Goal: Communication & Community: Answer question/provide support

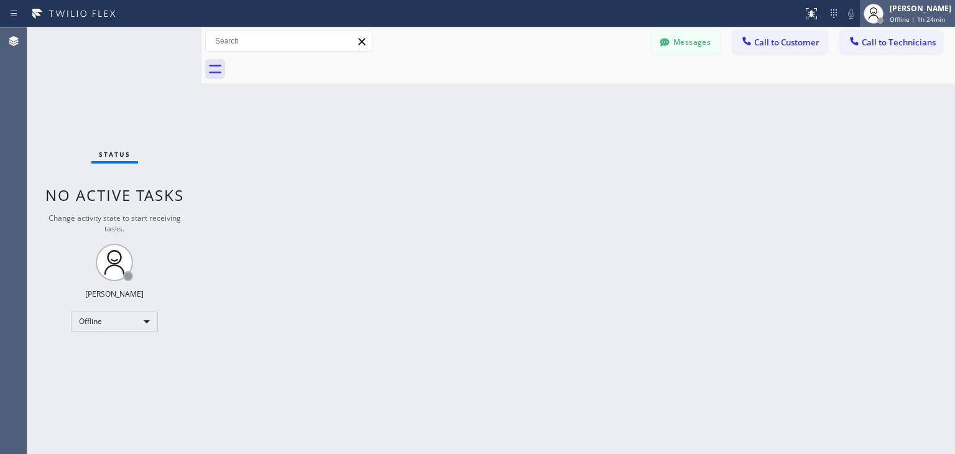
click at [881, 11] on icon at bounding box center [873, 13] width 15 height 15
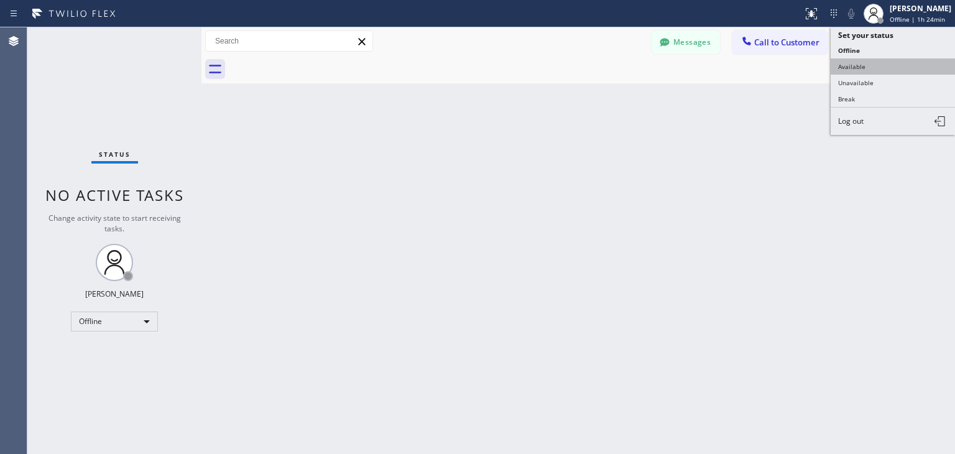
click at [898, 70] on button "Available" at bounding box center [893, 66] width 124 height 16
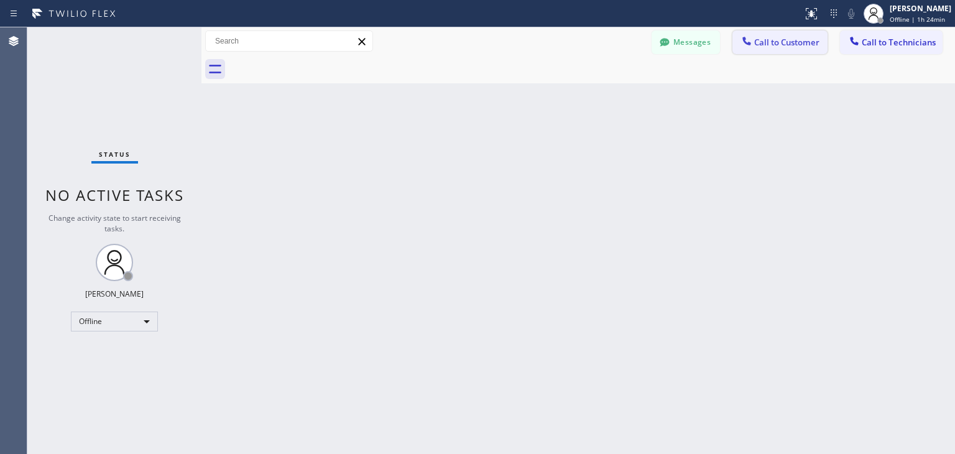
click at [780, 34] on button "Call to Customer" at bounding box center [779, 42] width 95 height 24
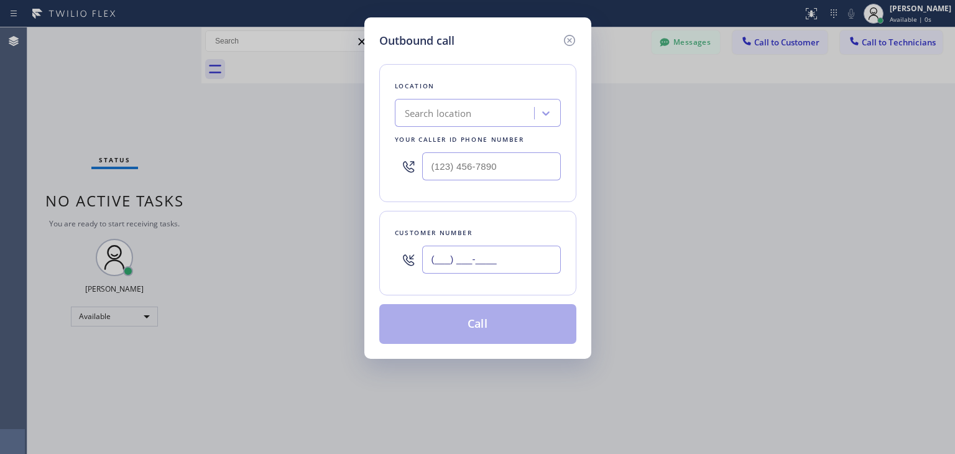
paste input "408) 499-3006"
click at [458, 246] on input "[PHONE_NUMBER]" at bounding box center [491, 260] width 139 height 28
type input "[PHONE_NUMBER]"
paste input "5 Star Appliance Repair"
click at [510, 109] on div "Search location" at bounding box center [478, 113] width 166 height 28
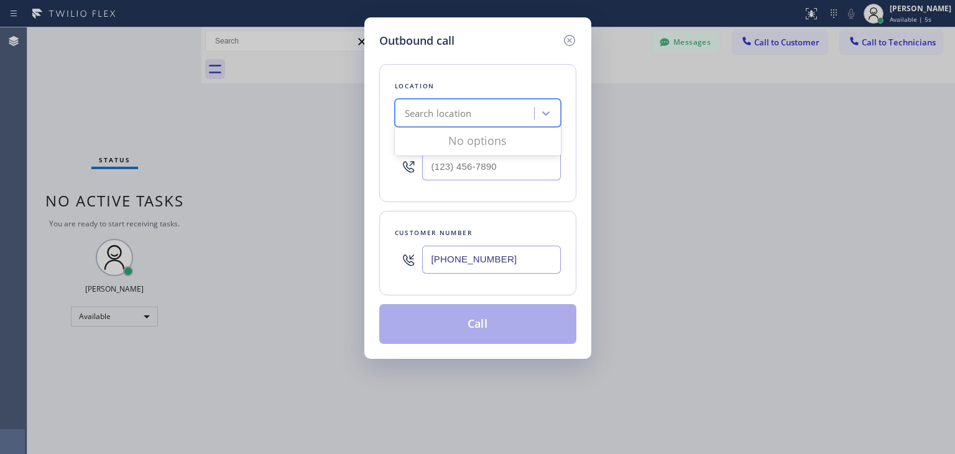
type input "5 Star Appliance Repair"
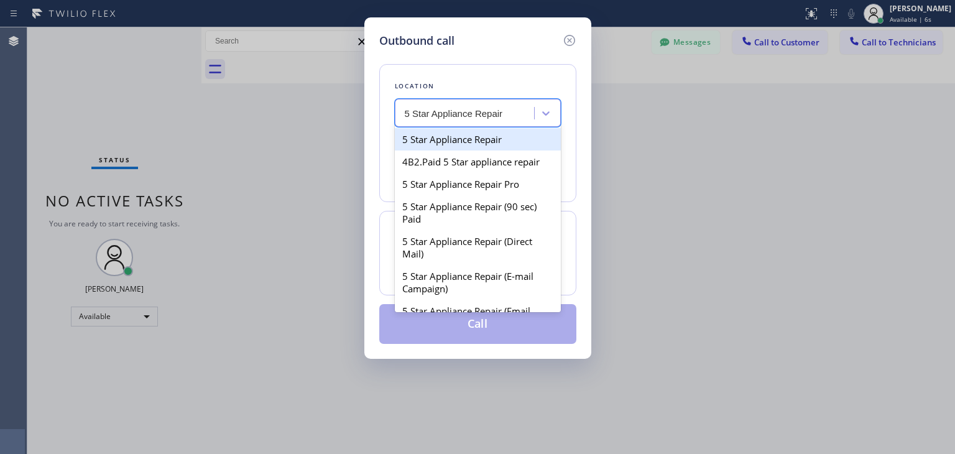
click at [503, 140] on div "5 Star Appliance Repair" at bounding box center [478, 139] width 166 height 22
type input "[PHONE_NUMBER]"
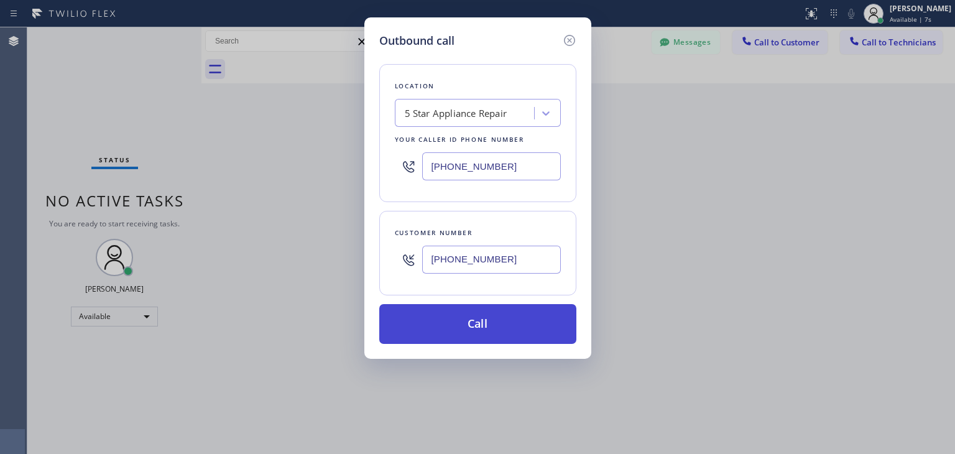
click at [535, 335] on button "Call" at bounding box center [477, 324] width 197 height 40
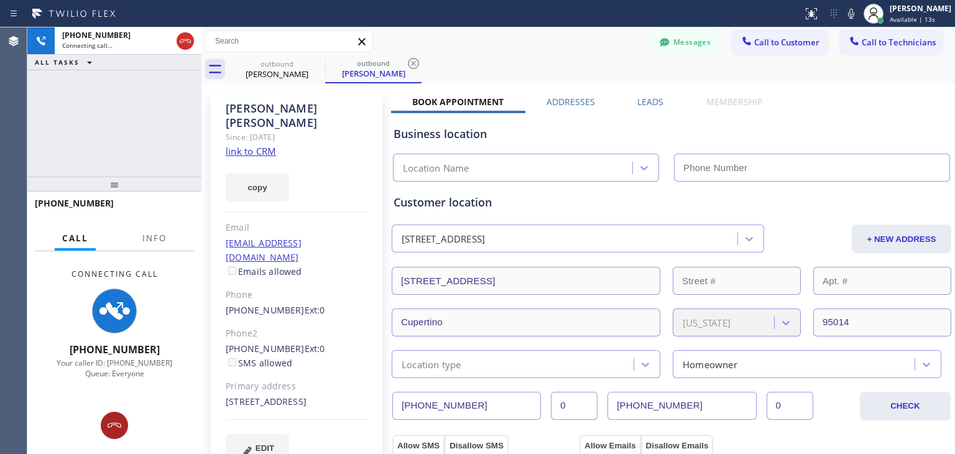
click at [122, 420] on div at bounding box center [114, 425] width 27 height 15
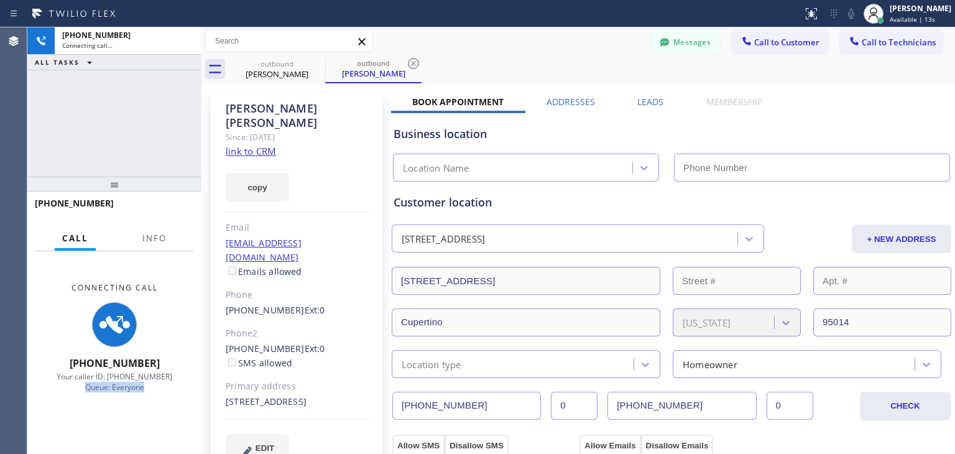
type input "[PHONE_NUMBER]"
click at [122, 420] on div "Connecting Call [PHONE_NUMBER] Your caller ID: [PHONE_NUMBER] Queue: Everyone" at bounding box center [114, 337] width 174 height 173
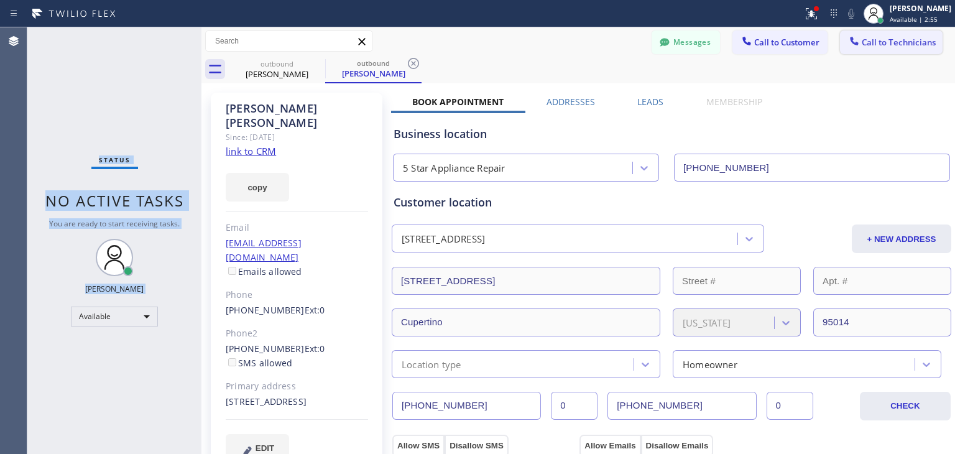
click at [900, 43] on span "Call to Technicians" at bounding box center [899, 42] width 74 height 11
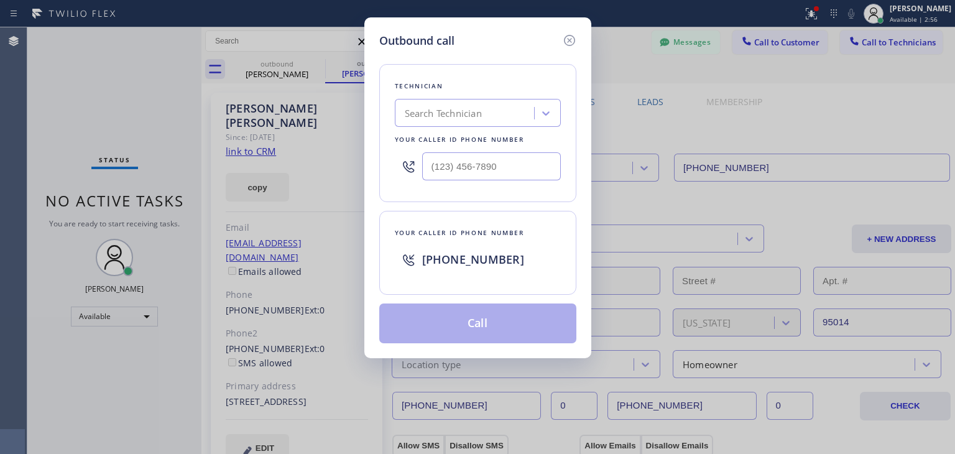
click at [615, 93] on div "Outbound call Technician Search Technician Your caller id phone number Your cal…" at bounding box center [477, 227] width 955 height 454
click at [505, 113] on div "Search Technician" at bounding box center [467, 114] width 136 height 22
drag, startPoint x: 560, startPoint y: 50, endPoint x: 570, endPoint y: 45, distance: 11.4
click at [570, 45] on div "Outbound call Technician Search Technician Your caller id phone number Your cal…" at bounding box center [477, 187] width 227 height 341
click at [570, 45] on icon at bounding box center [568, 40] width 11 height 11
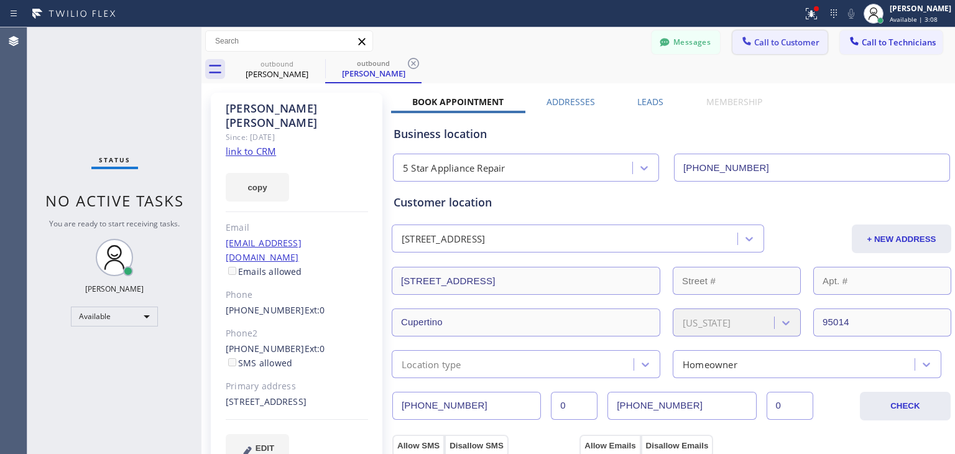
click at [742, 31] on button "Call to Customer" at bounding box center [779, 42] width 95 height 24
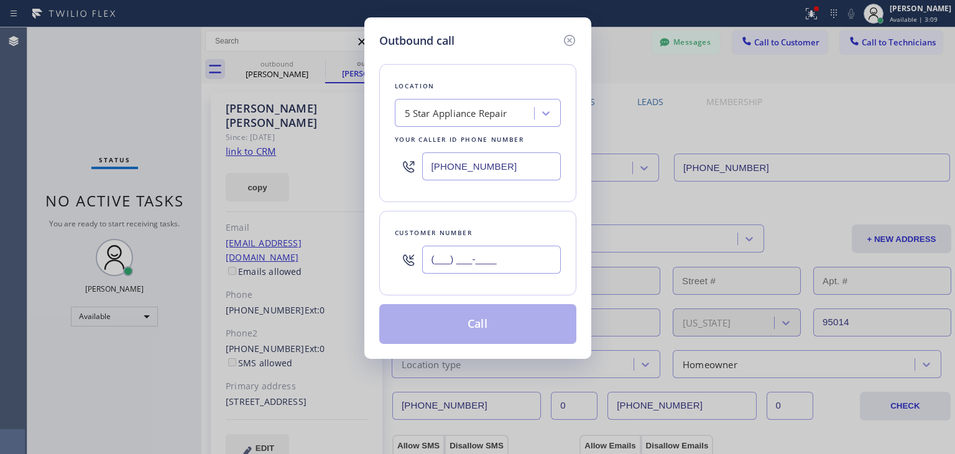
click at [529, 252] on input "(___) ___-____" at bounding box center [491, 260] width 139 height 28
paste input "408) 499-3006"
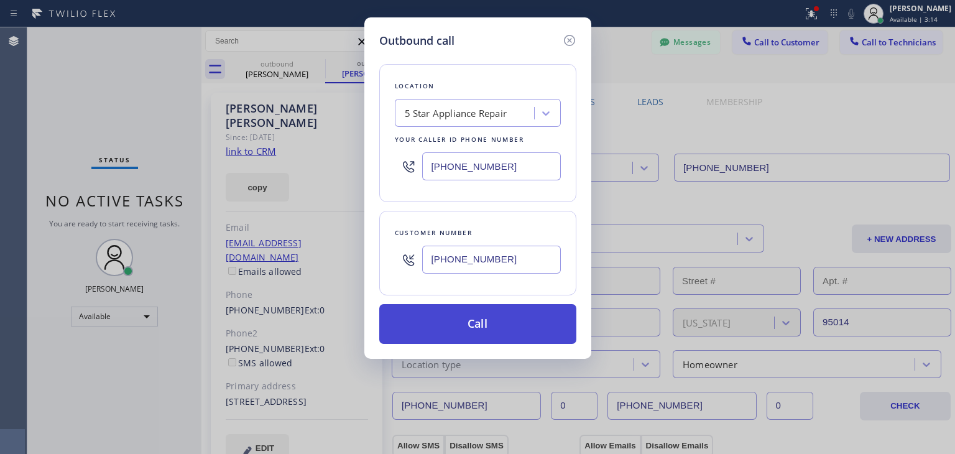
click at [552, 325] on button "Call" at bounding box center [477, 324] width 197 height 40
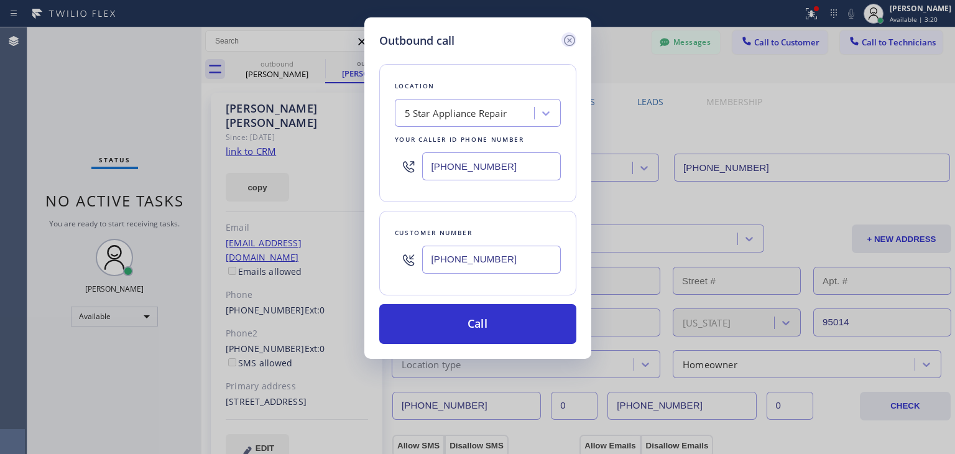
click at [566, 35] on icon at bounding box center [568, 40] width 11 height 11
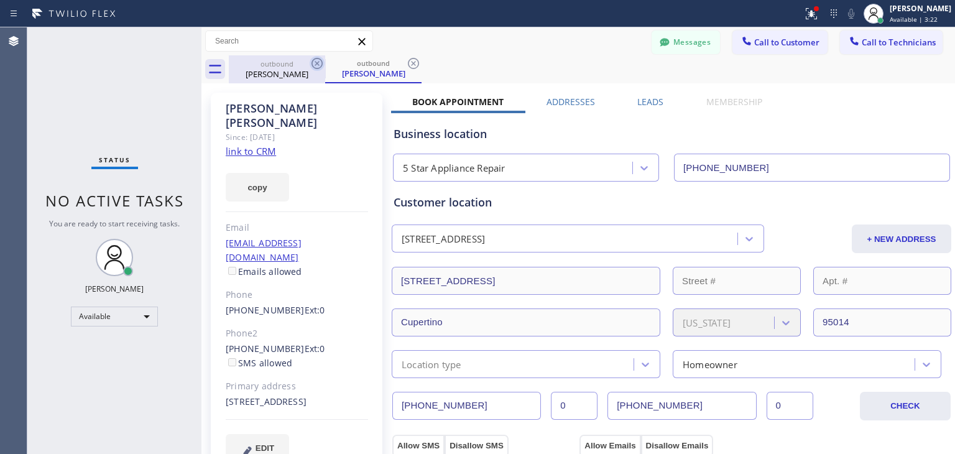
click at [317, 65] on icon at bounding box center [317, 63] width 15 height 15
click at [406, 65] on icon at bounding box center [413, 63] width 15 height 15
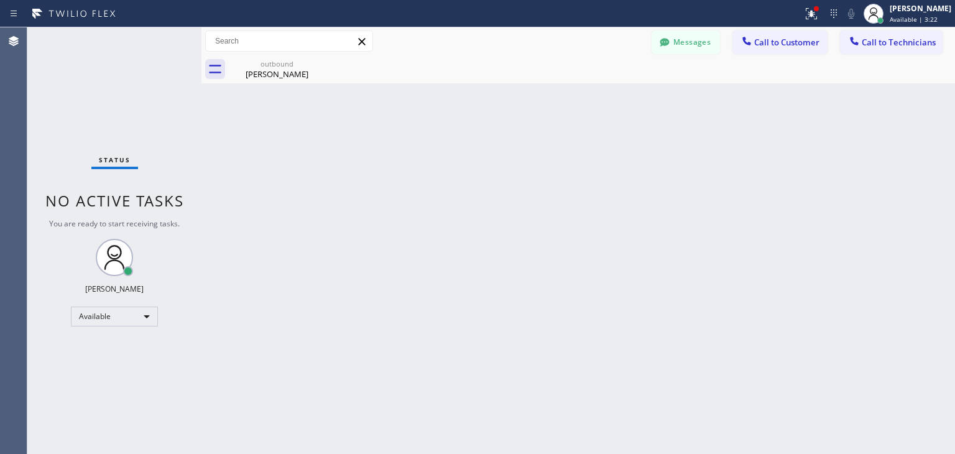
click at [0, 0] on icon at bounding box center [0, 0] width 0 height 0
click at [779, 44] on span "Call to Customer" at bounding box center [786, 42] width 65 height 11
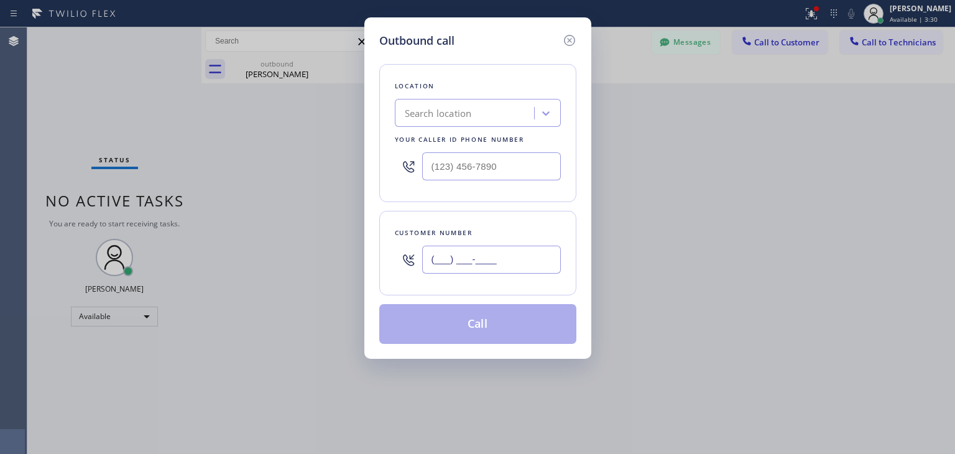
paste input "408) 499-3006"
click at [497, 267] on input "[PHONE_NUMBER]" at bounding box center [491, 260] width 139 height 28
type input "[PHONE_NUMBER]"
paste input "5 Star Appliance Repair"
type input "5 Star Appliance Repair"
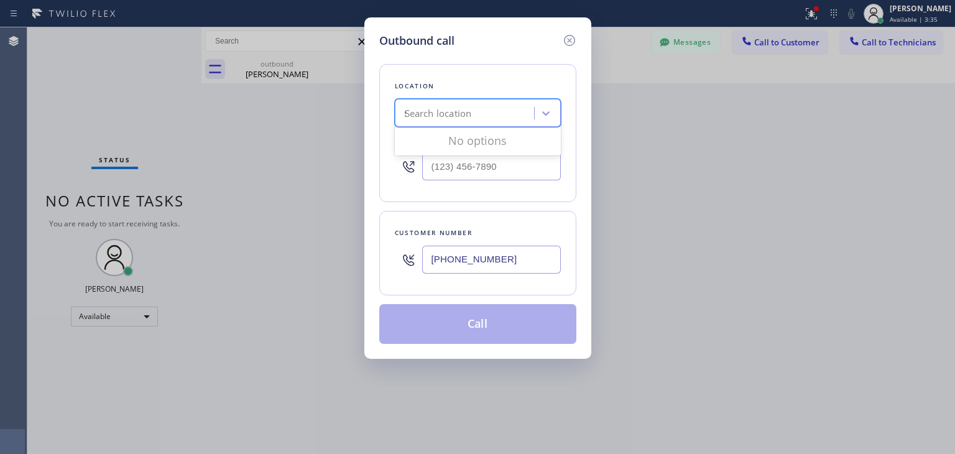
click at [491, 108] on div "Search location 5 Star Appliance Repair" at bounding box center [467, 114] width 136 height 22
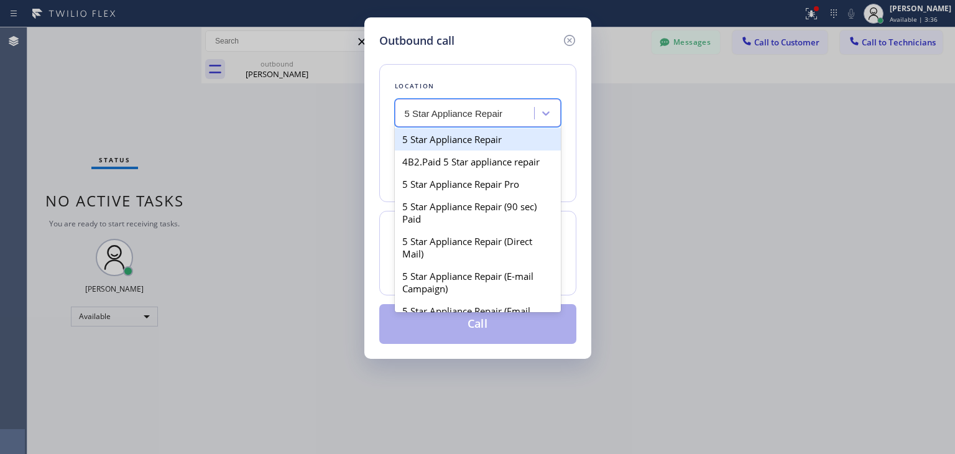
click at [526, 141] on div "5 Star Appliance Repair" at bounding box center [478, 139] width 166 height 22
type input "[PHONE_NUMBER]"
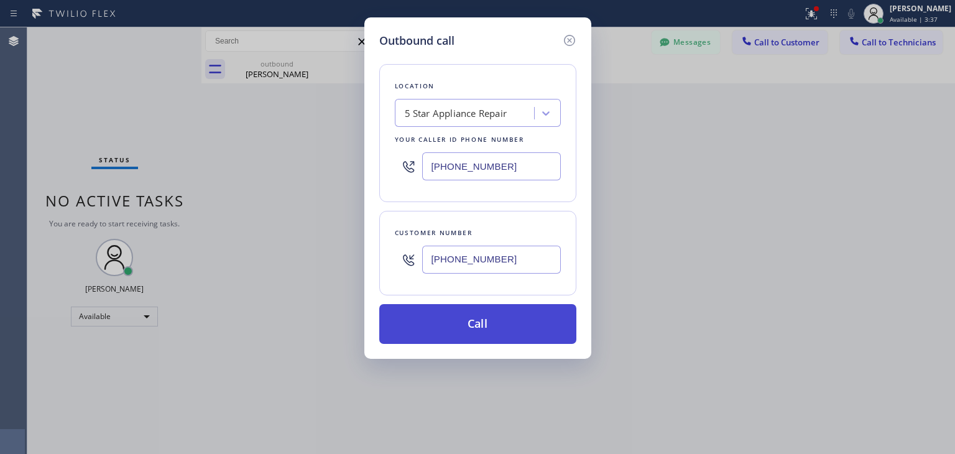
click at [523, 321] on button "Call" at bounding box center [477, 324] width 197 height 40
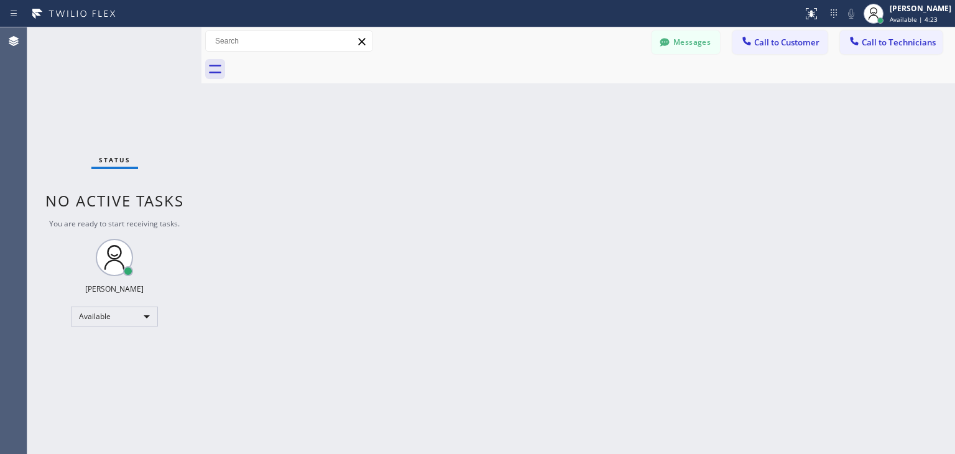
click at [696, 453] on div "Back to Dashboard Change Sender ID Customers Technicians JM James Miller 10/11 …" at bounding box center [578, 240] width 754 height 427
click at [761, 56] on div at bounding box center [592, 69] width 726 height 28
click at [764, 53] on div "Messages Call to Customer Call to Technicians Outbound call Location Search loc…" at bounding box center [578, 55] width 754 height 56
click at [764, 53] on button "Call to Customer" at bounding box center [779, 42] width 95 height 24
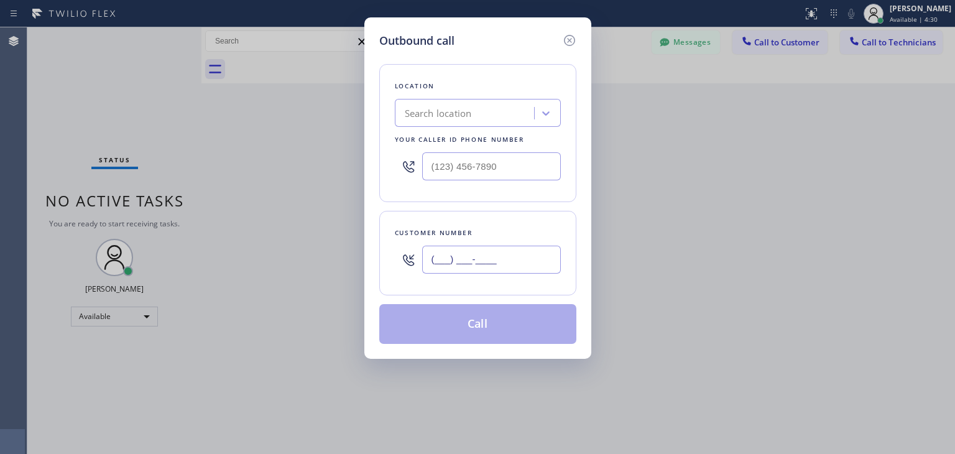
paste input "408) 499-3006"
click at [495, 259] on input "[PHONE_NUMBER]" at bounding box center [491, 260] width 139 height 28
type input "[PHONE_NUMBER]"
click at [471, 96] on div "Location Search location Your caller id phone number" at bounding box center [477, 133] width 197 height 138
drag, startPoint x: 471, startPoint y: 96, endPoint x: 473, endPoint y: 122, distance: 26.8
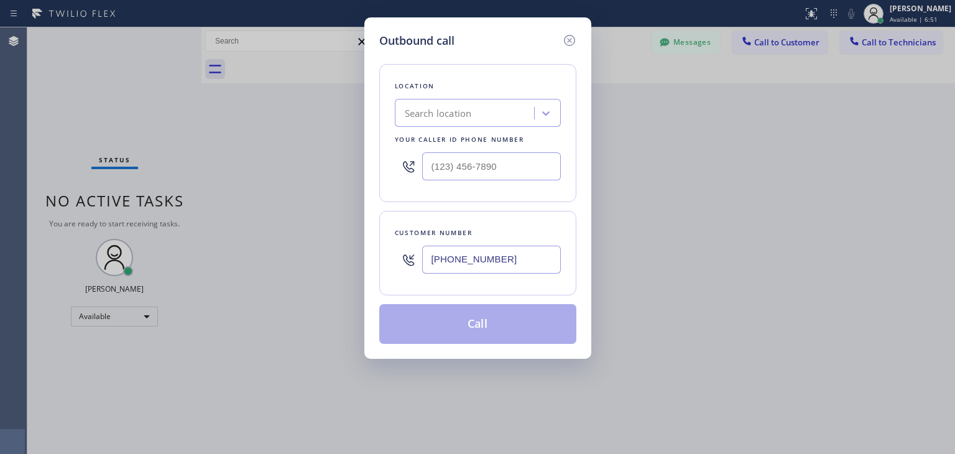
click at [473, 122] on div "Location Search location Your caller id phone number" at bounding box center [477, 133] width 197 height 138
click at [473, 122] on div "Search location" at bounding box center [467, 114] width 136 height 22
paste input "5 Star Appliance Repair"
type input "5 Star Appliance Repair"
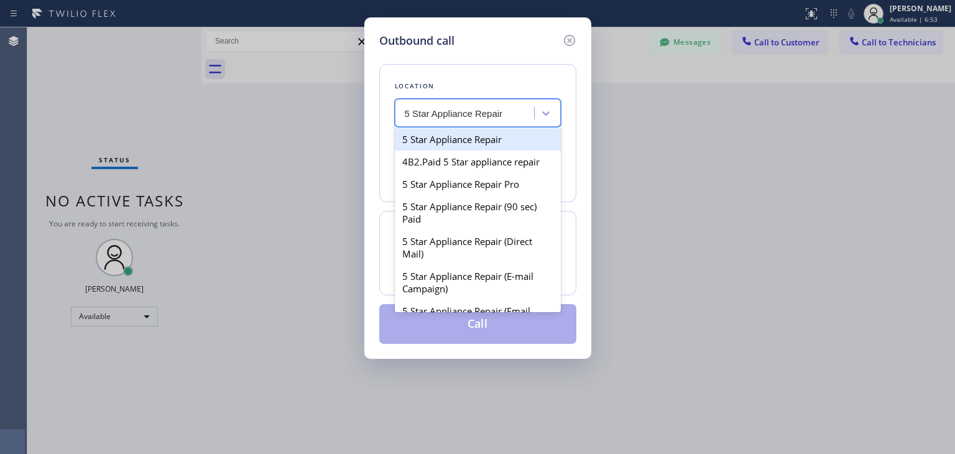
click at [519, 138] on div "5 Star Appliance Repair" at bounding box center [478, 139] width 166 height 22
type input "[PHONE_NUMBER]"
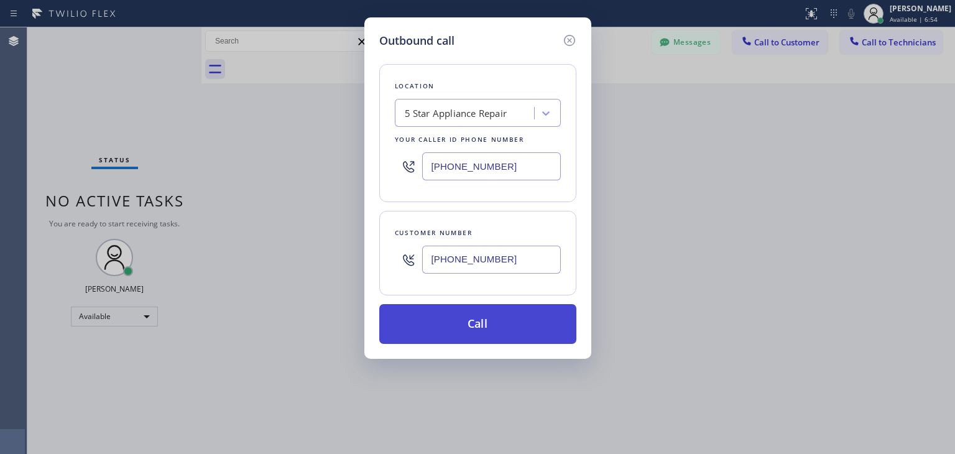
click at [481, 331] on button "Call" at bounding box center [477, 324] width 197 height 40
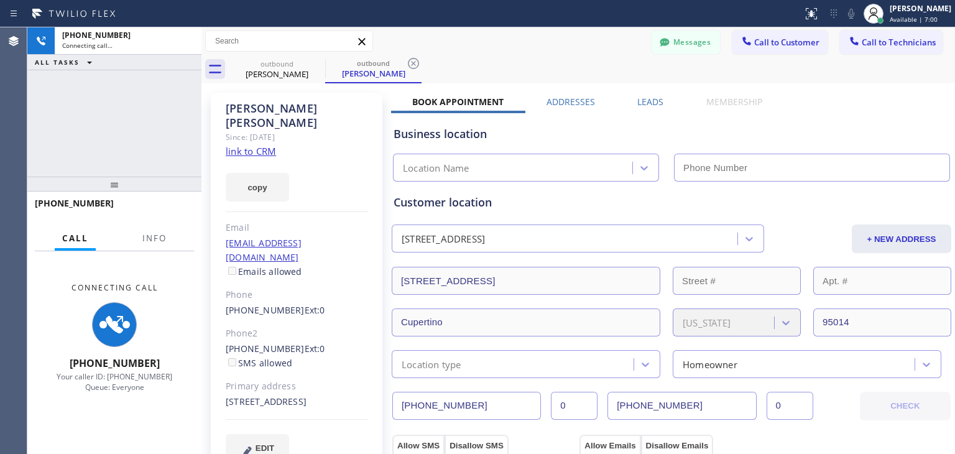
type input "[PHONE_NUMBER]"
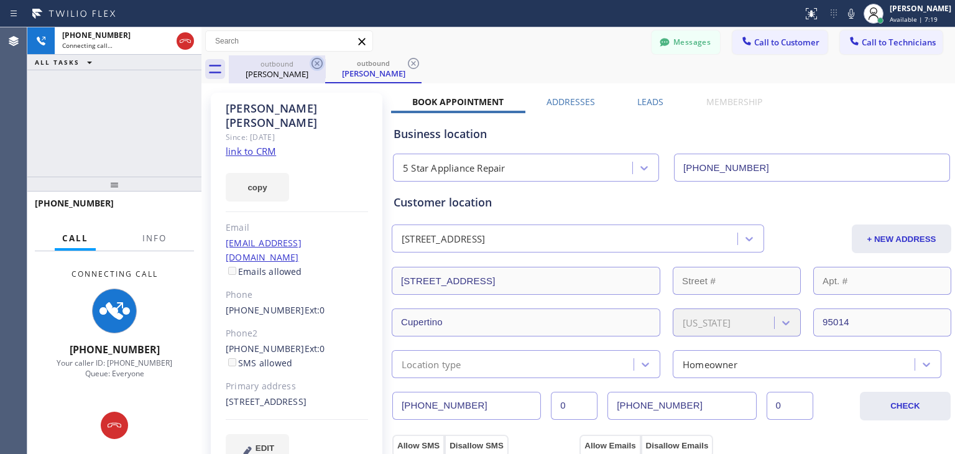
click at [318, 64] on icon at bounding box center [316, 63] width 11 height 11
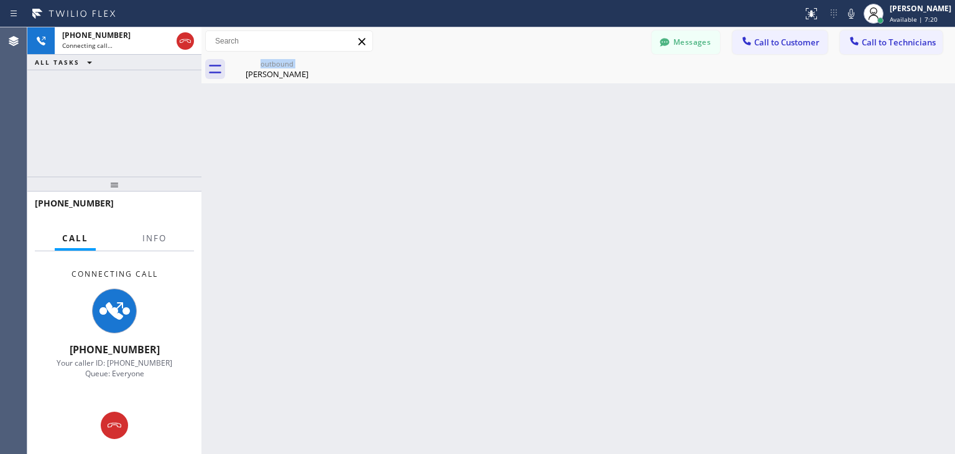
click at [318, 64] on div "outbound Garry Latshaw" at bounding box center [277, 69] width 96 height 28
click at [0, 0] on icon at bounding box center [0, 0] width 0 height 0
click at [318, 64] on div at bounding box center [592, 69] width 726 height 28
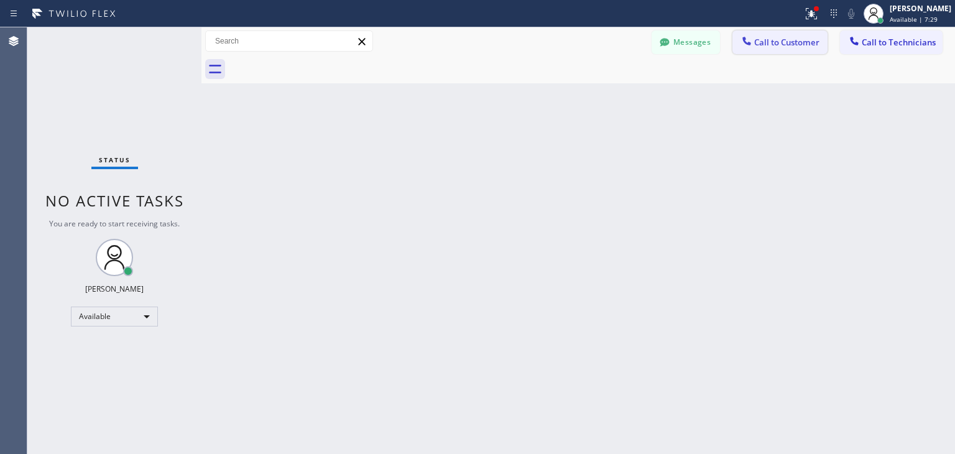
click at [793, 44] on span "Call to Customer" at bounding box center [786, 42] width 65 height 11
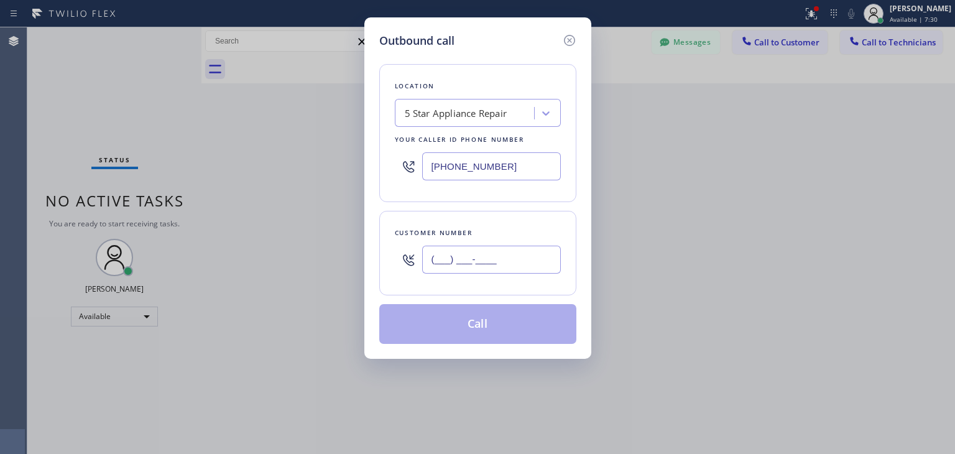
click at [540, 247] on input "(___) ___-____" at bounding box center [491, 260] width 139 height 28
paste input "408) 234-3006"
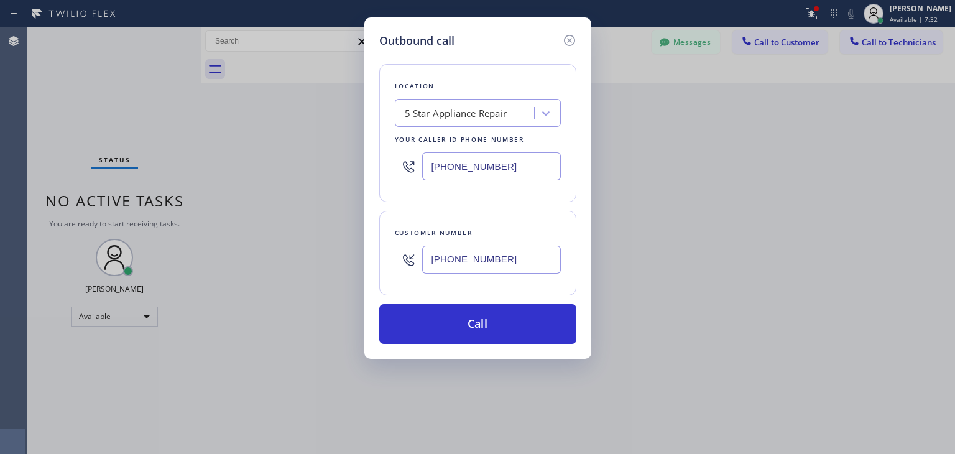
type input "[PHONE_NUMBER]"
click at [527, 347] on div "Outbound call Location 5 Star Appliance Repair Your caller id phone number (855…" at bounding box center [477, 187] width 227 height 341
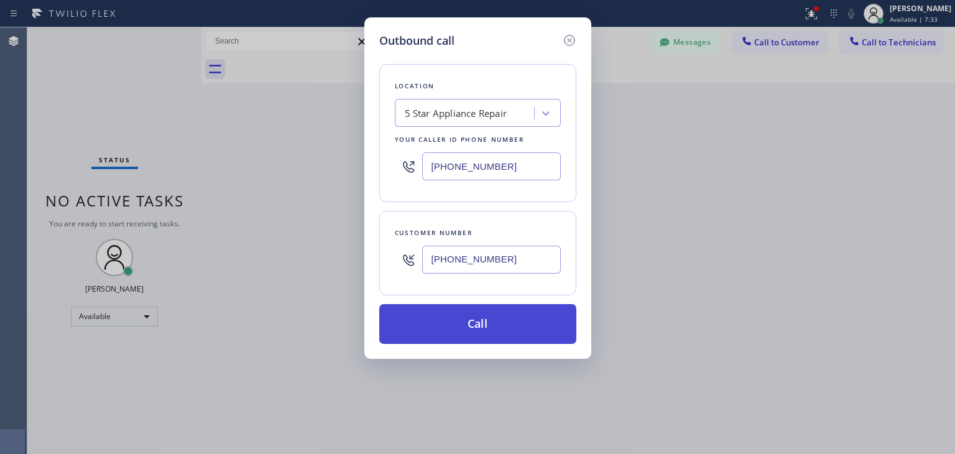
click at [532, 341] on button "Call" at bounding box center [477, 324] width 197 height 40
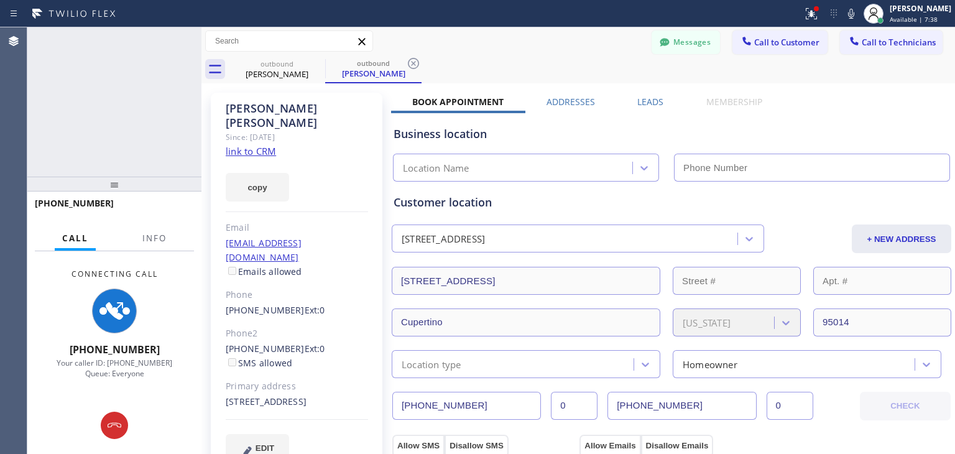
type input "[PHONE_NUMBER]"
